Goal: Task Accomplishment & Management: Use online tool/utility

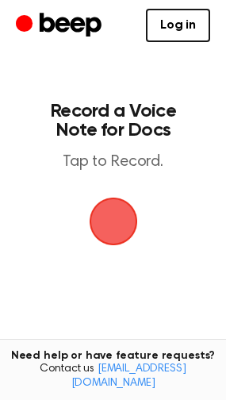
click at [115, 221] on span "button" at bounding box center [113, 222] width 48 height 48
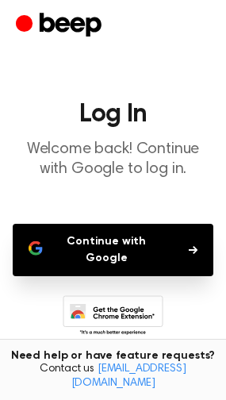
click at [174, 241] on button "Continue with Google" at bounding box center [113, 250] width 201 height 52
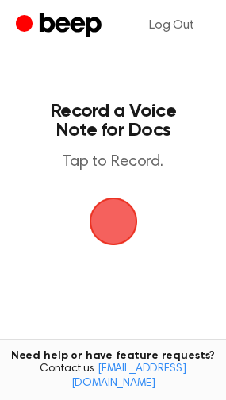
click at [105, 226] on span "button" at bounding box center [113, 221] width 44 height 44
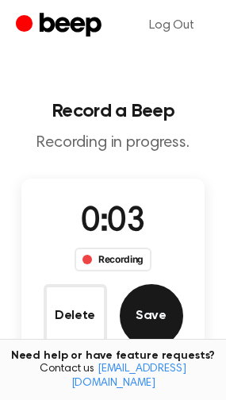
click at [158, 322] on button "Save" at bounding box center [151, 315] width 63 height 63
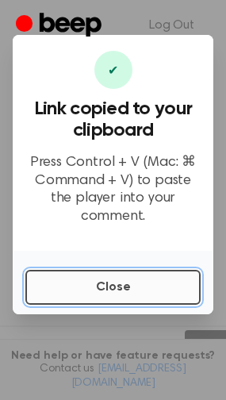
click at [152, 271] on button "Close" at bounding box center [112, 287] width 175 height 35
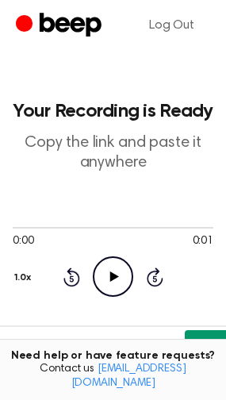
click at [200, 341] on button "Copy" at bounding box center [209, 344] width 48 height 29
